Goal: Transaction & Acquisition: Book appointment/travel/reservation

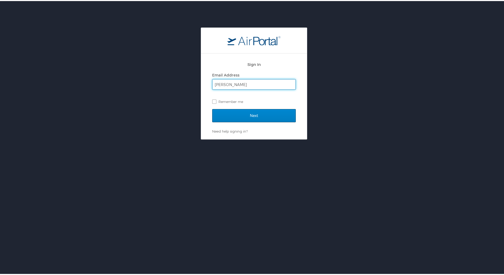
type input "ginna.evans@emoryhealthcare.org"
click at [251, 113] on input "Next" at bounding box center [254, 114] width 84 height 13
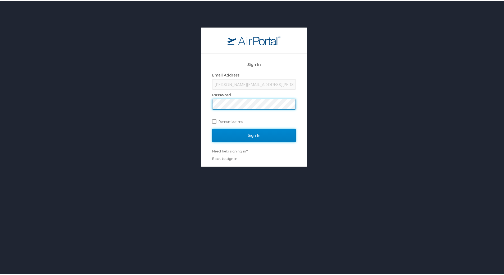
click at [251, 136] on input "Sign In" at bounding box center [254, 134] width 84 height 13
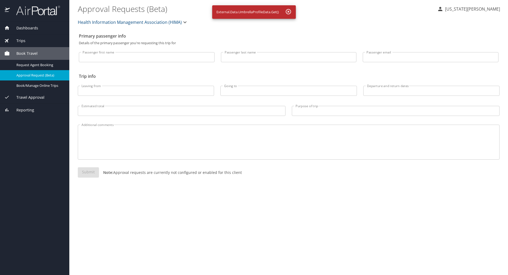
click at [18, 51] on span "Book Travel" at bounding box center [24, 54] width 28 height 6
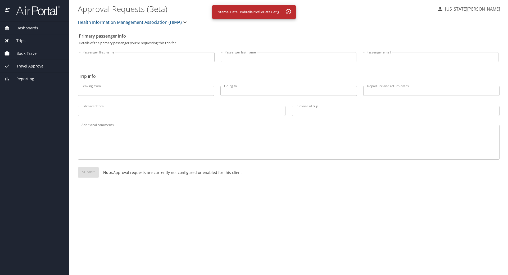
click at [19, 52] on span "Book Travel" at bounding box center [24, 54] width 28 height 6
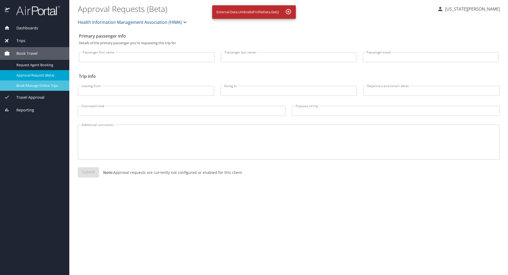
click at [35, 86] on span "Book/Manage Online Trips" at bounding box center [39, 85] width 47 height 5
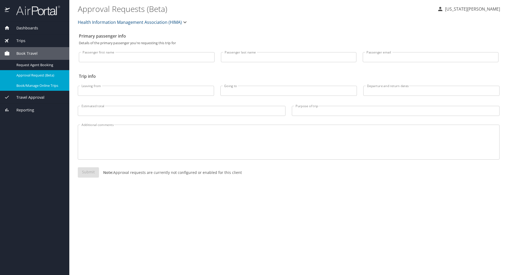
click at [167, 0] on html "Dashboards My Travel Dashboard Trips Current / Future Trips Past Trips Trips Mi…" at bounding box center [254, 137] width 508 height 275
